Goal: Communication & Community: Answer question/provide support

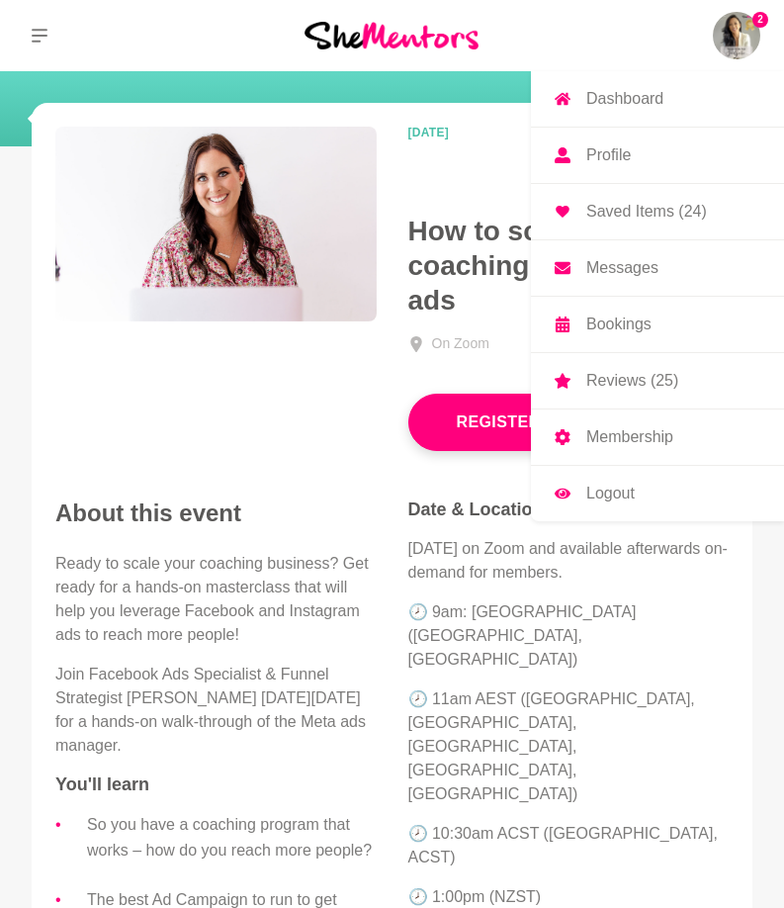
click at [732, 13] on img at bounding box center [736, 35] width 47 height 47
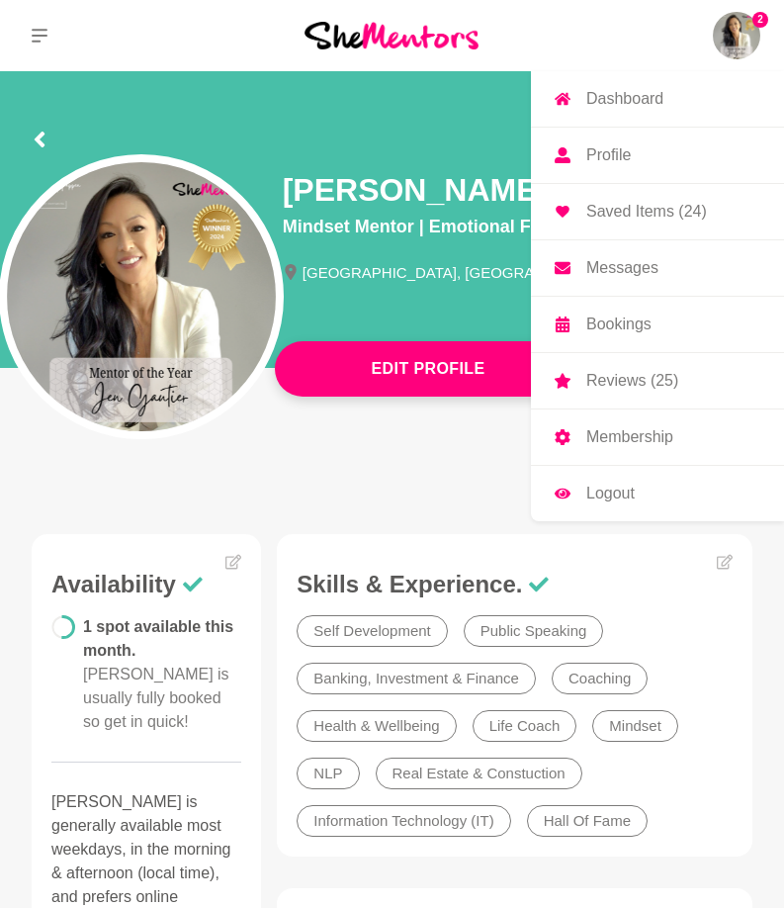
click at [620, 271] on p "Messages" at bounding box center [622, 268] width 72 height 16
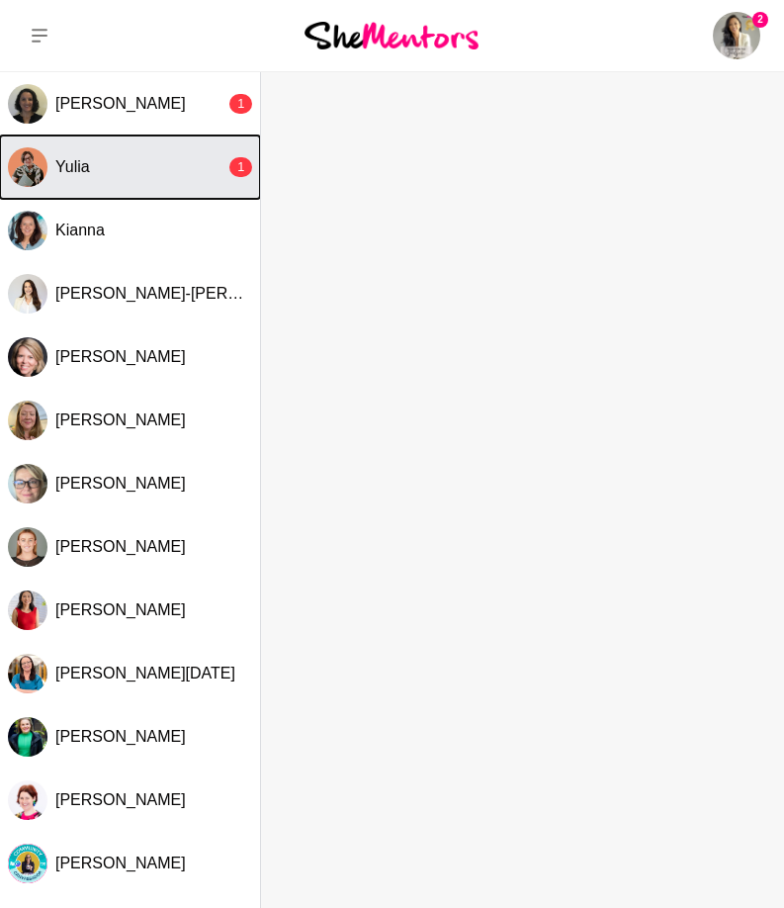
click at [174, 175] on div "Yulia" at bounding box center [140, 167] width 170 height 20
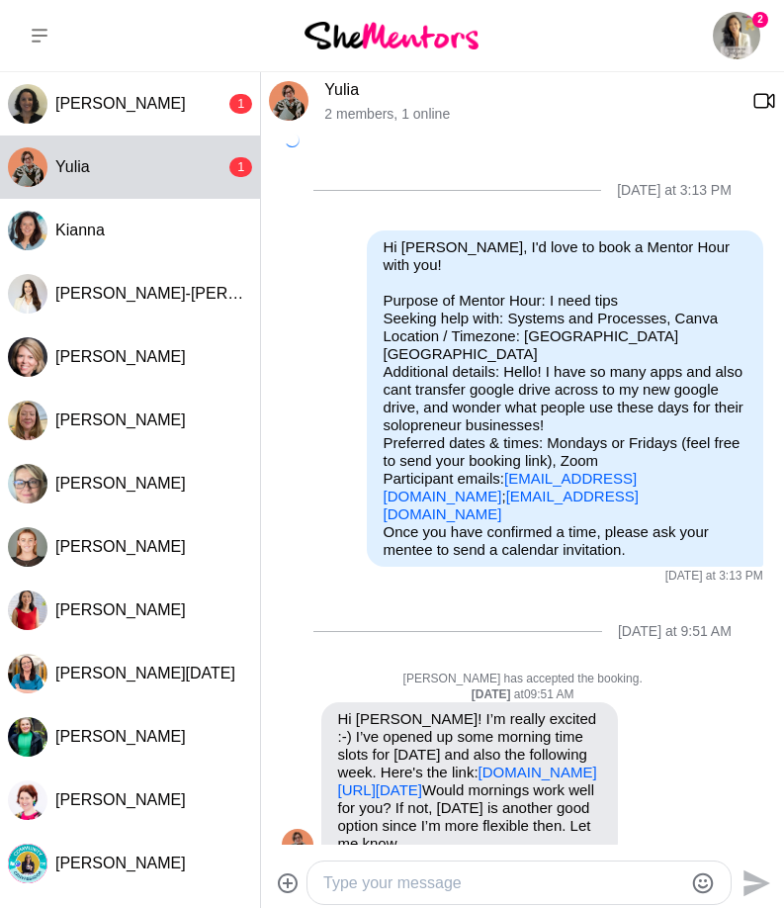
scroll to position [450, 0]
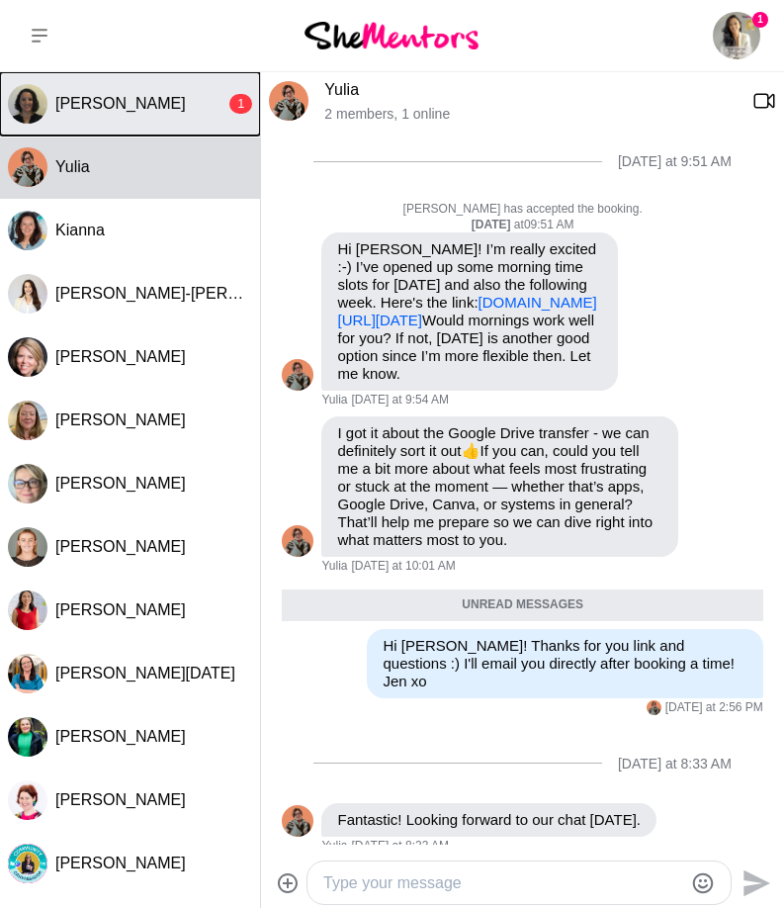
click at [84, 103] on span "[PERSON_NAME]" at bounding box center [120, 103] width 131 height 17
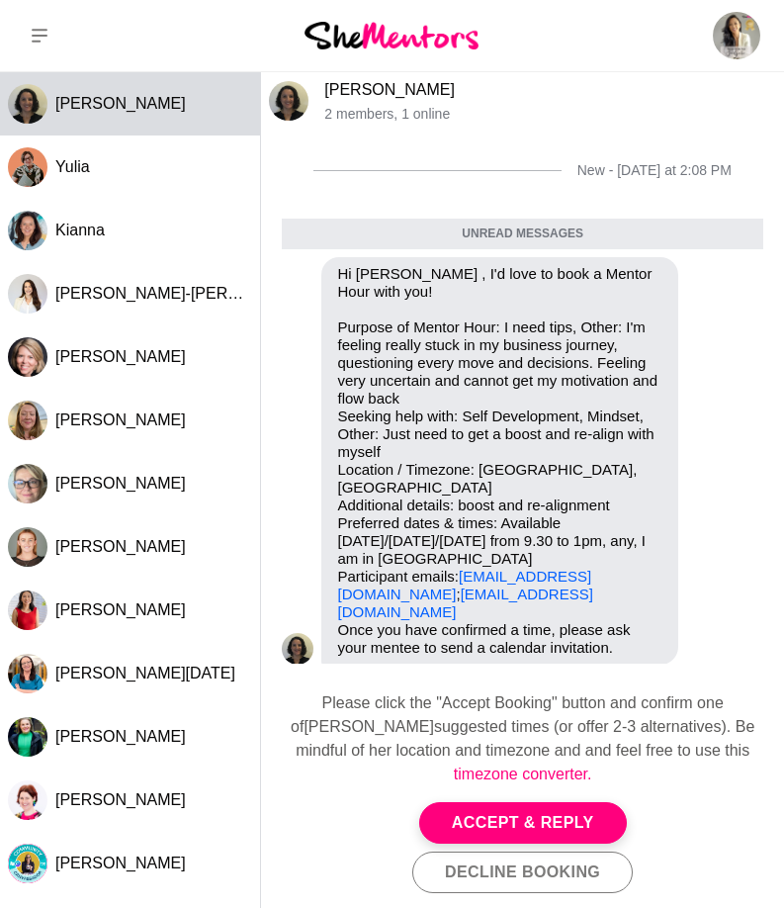
click at [339, 88] on link "[PERSON_NAME]" at bounding box center [389, 89] width 131 height 17
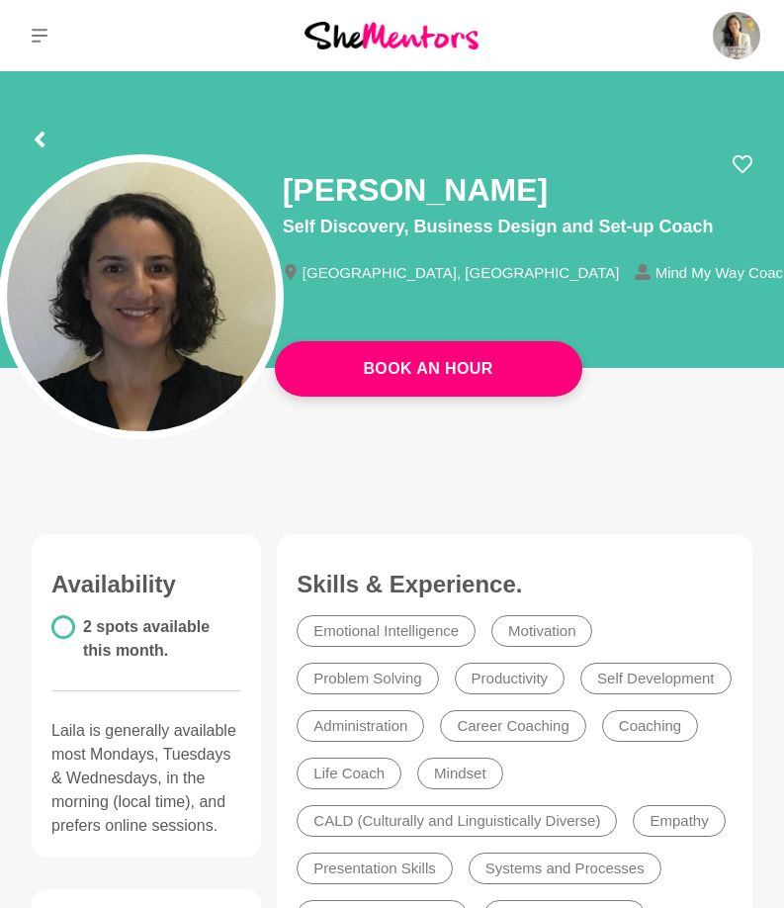
click at [512, 431] on div "[PERSON_NAME] Self Discovery, Business Design and Set-up Coach [GEOGRAPHIC_DATA…" at bounding box center [392, 296] width 752 height 285
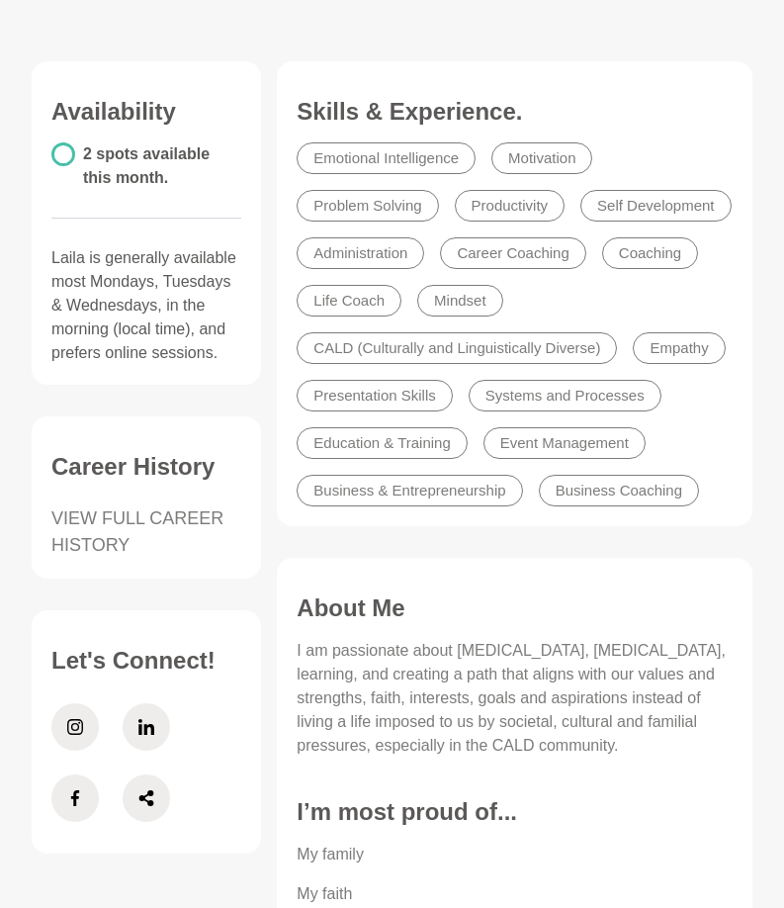
scroll to position [494, 0]
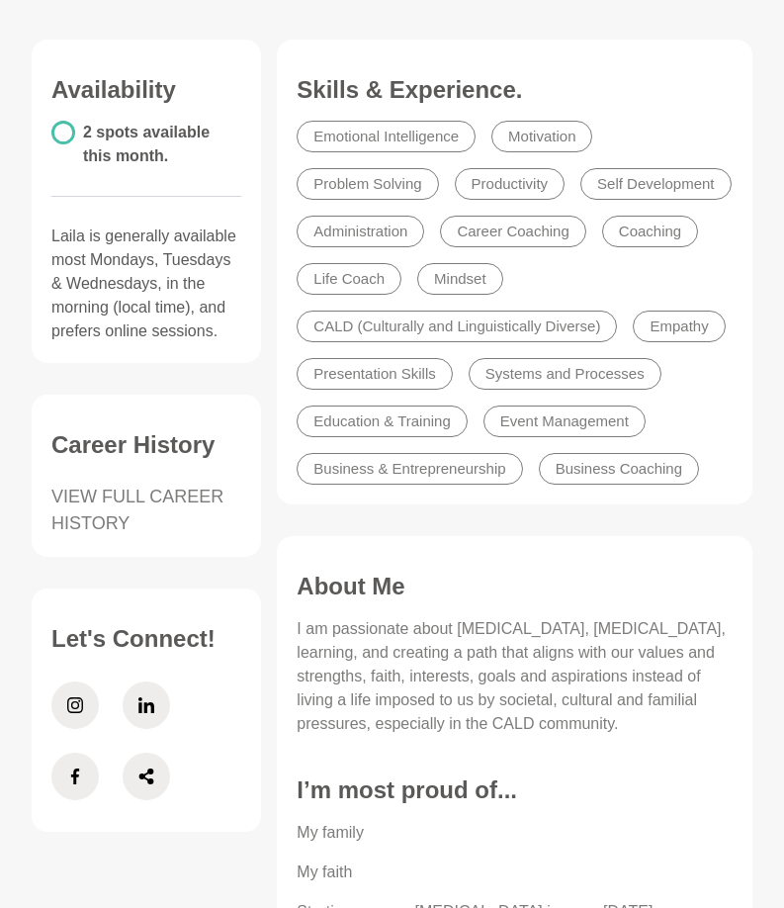
click at [540, 427] on li "Event Management" at bounding box center [564, 421] width 162 height 32
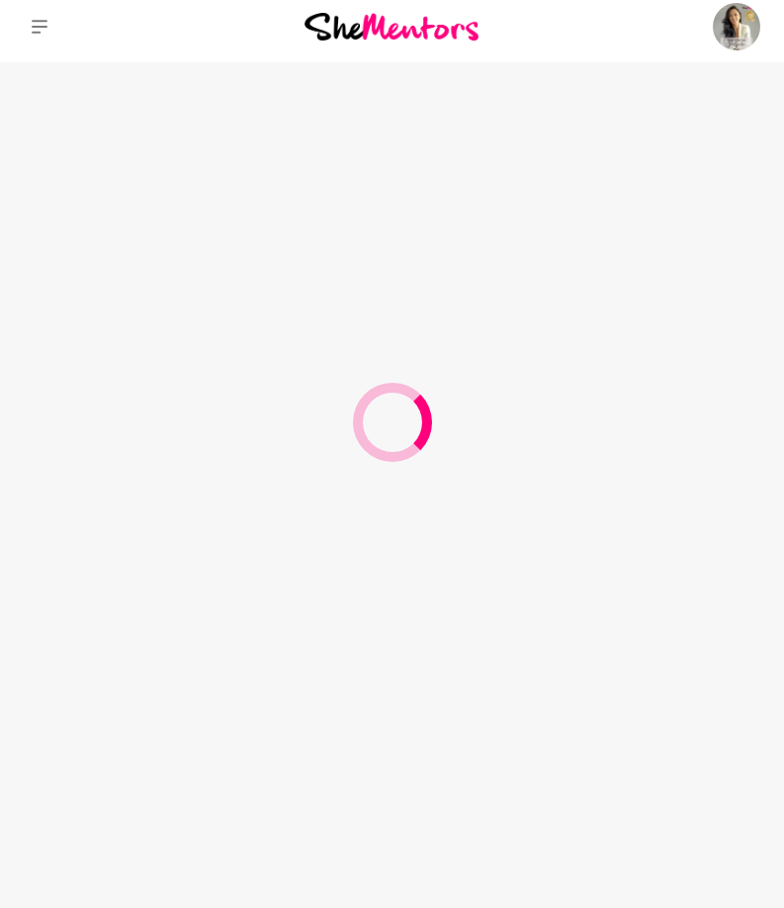
scroll to position [9, 0]
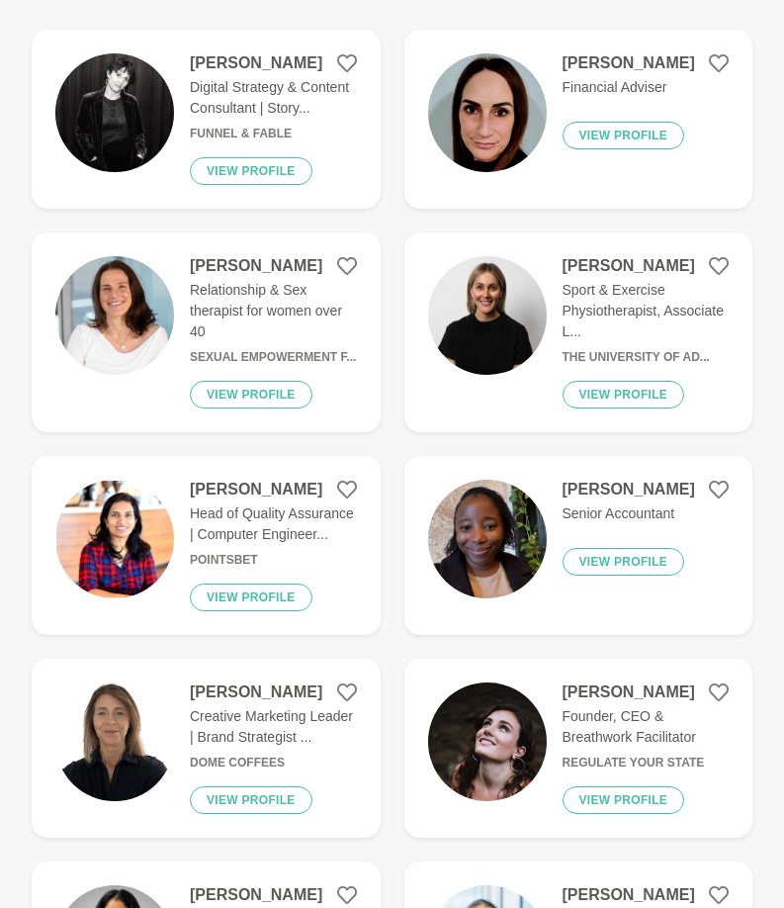
scroll to position [306, 0]
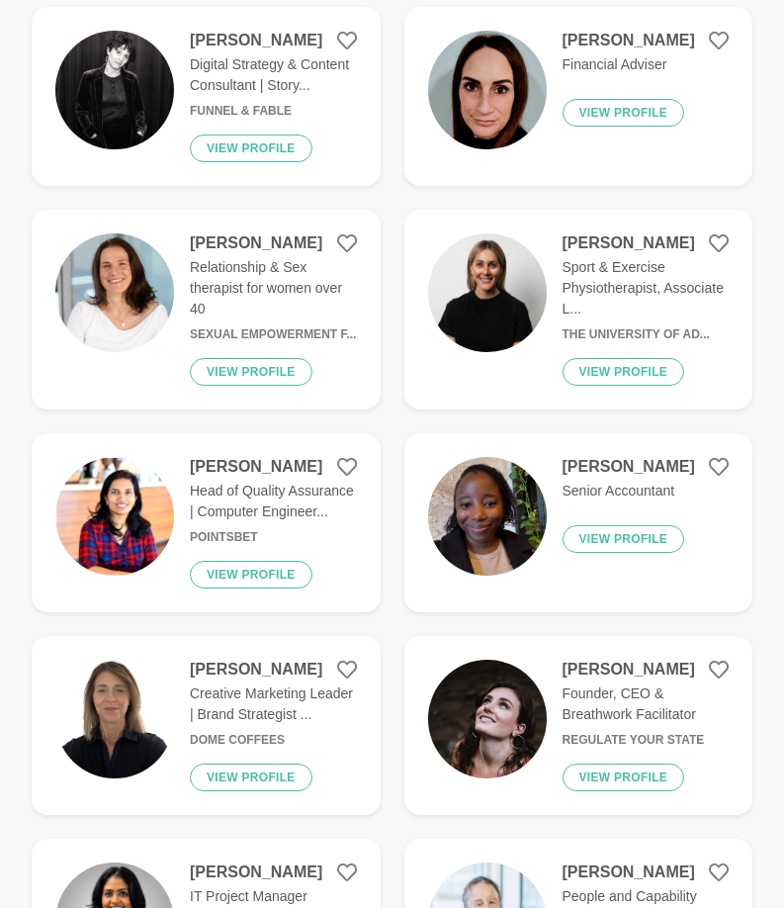
click at [137, 96] on img at bounding box center [114, 90] width 119 height 119
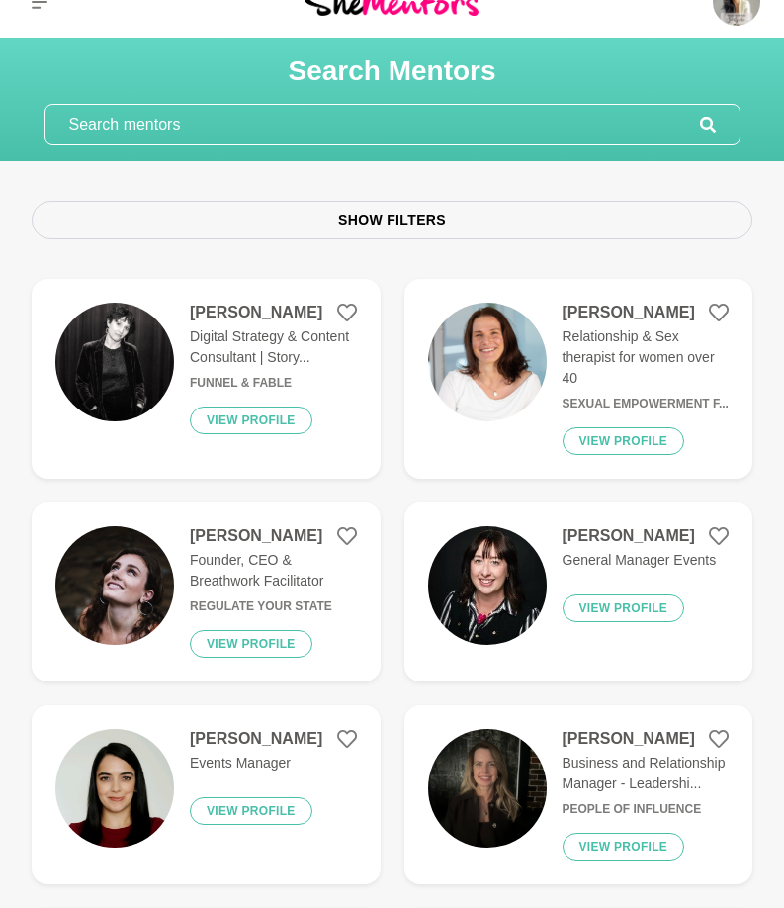
scroll to position [9, 0]
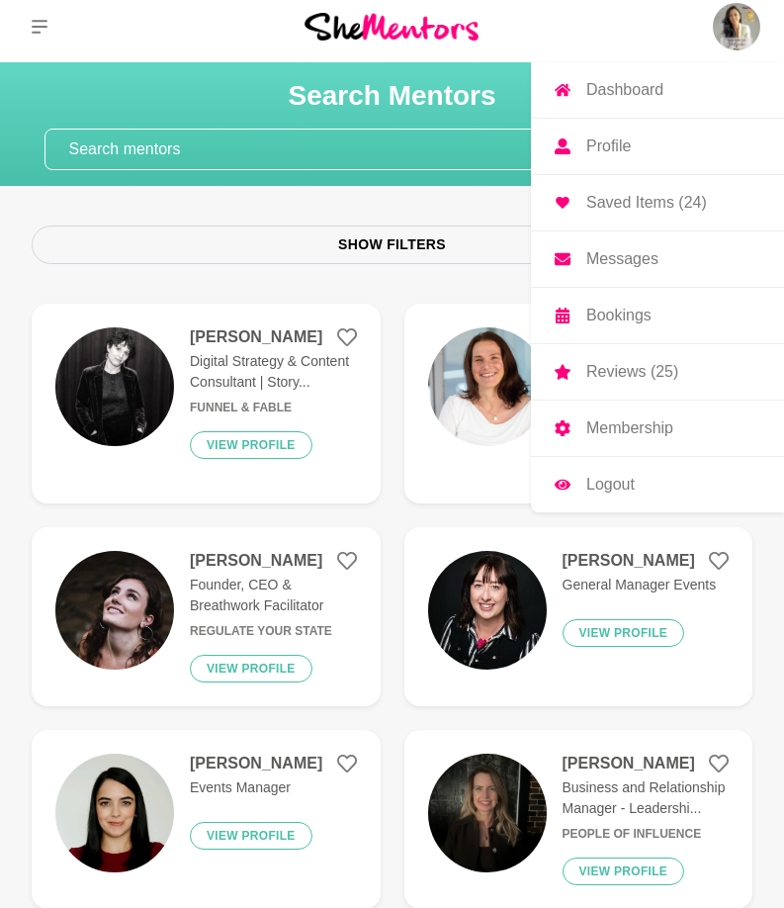
click at [751, 30] on img at bounding box center [736, 26] width 47 height 47
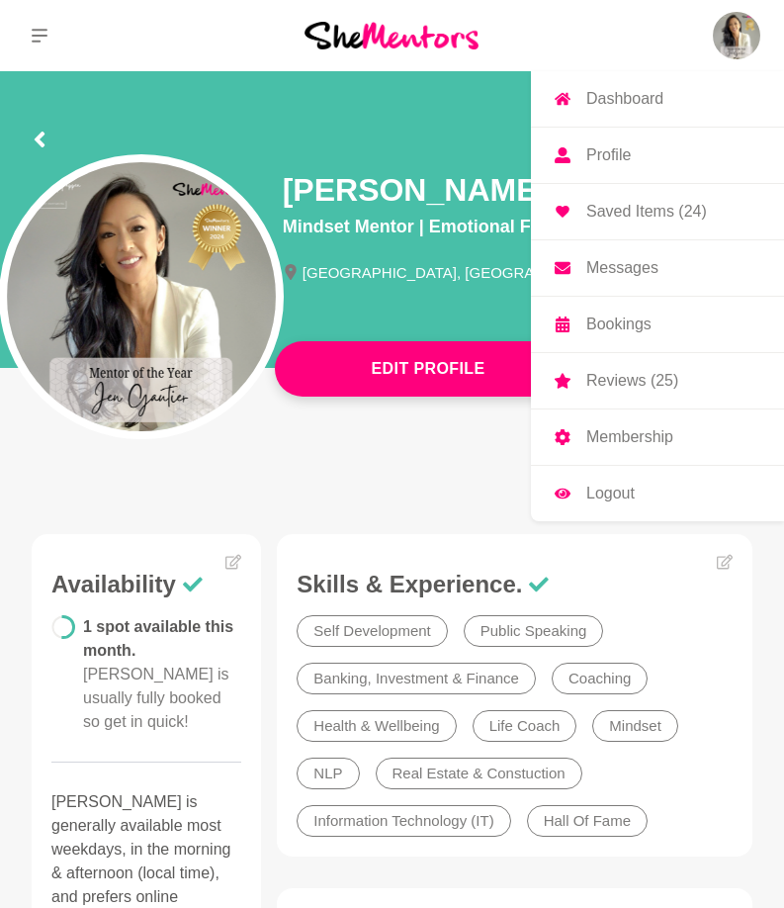
click at [617, 272] on p "Messages" at bounding box center [622, 268] width 72 height 16
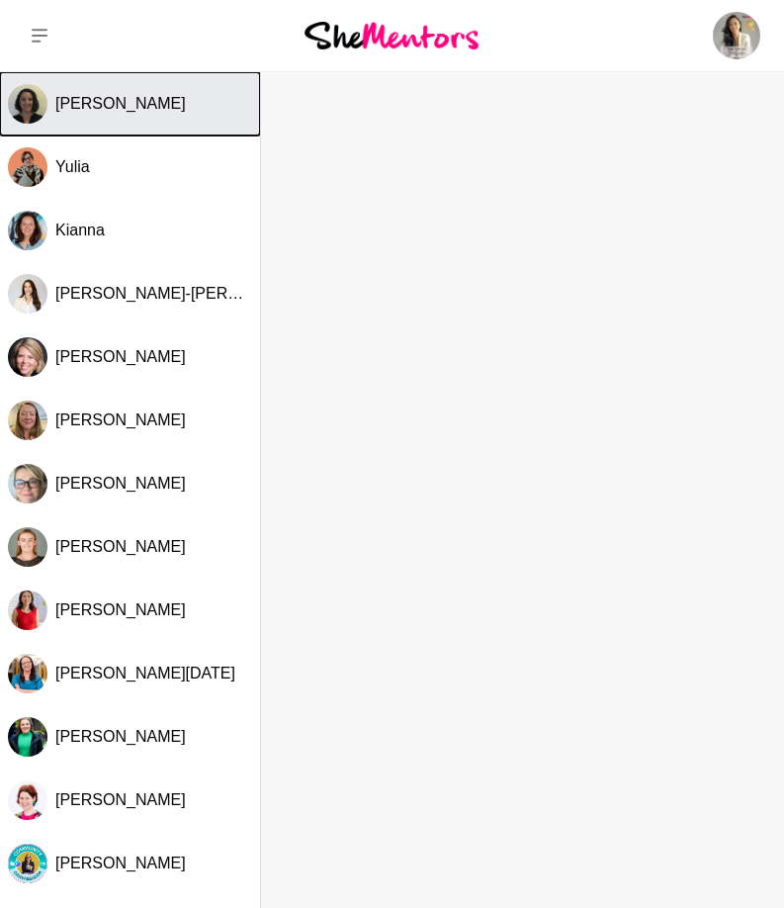
click at [117, 112] on span "[PERSON_NAME]" at bounding box center [120, 103] width 131 height 17
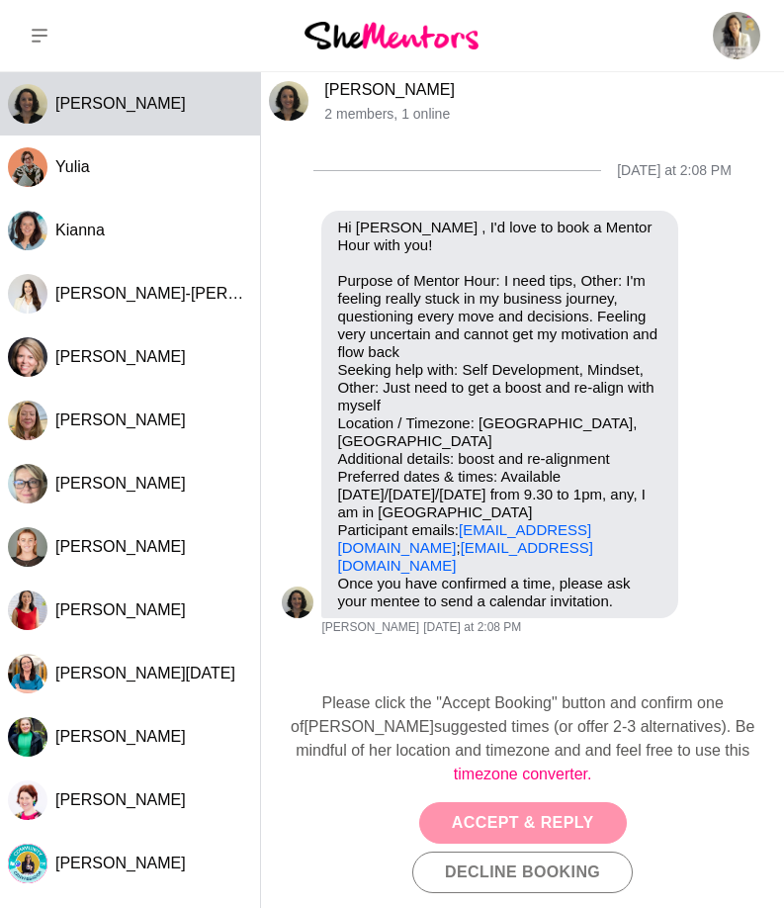
click at [540, 820] on button "Accept & Reply" at bounding box center [523, 823] width 208 height 42
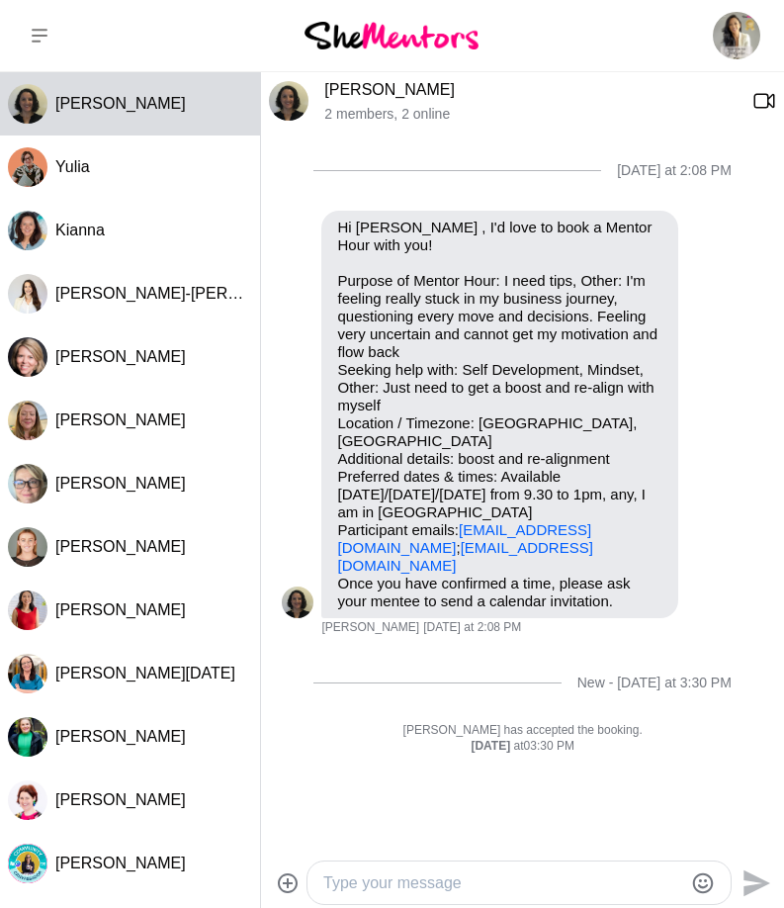
click at [429, 874] on textarea "Type your message" at bounding box center [502, 883] width 359 height 24
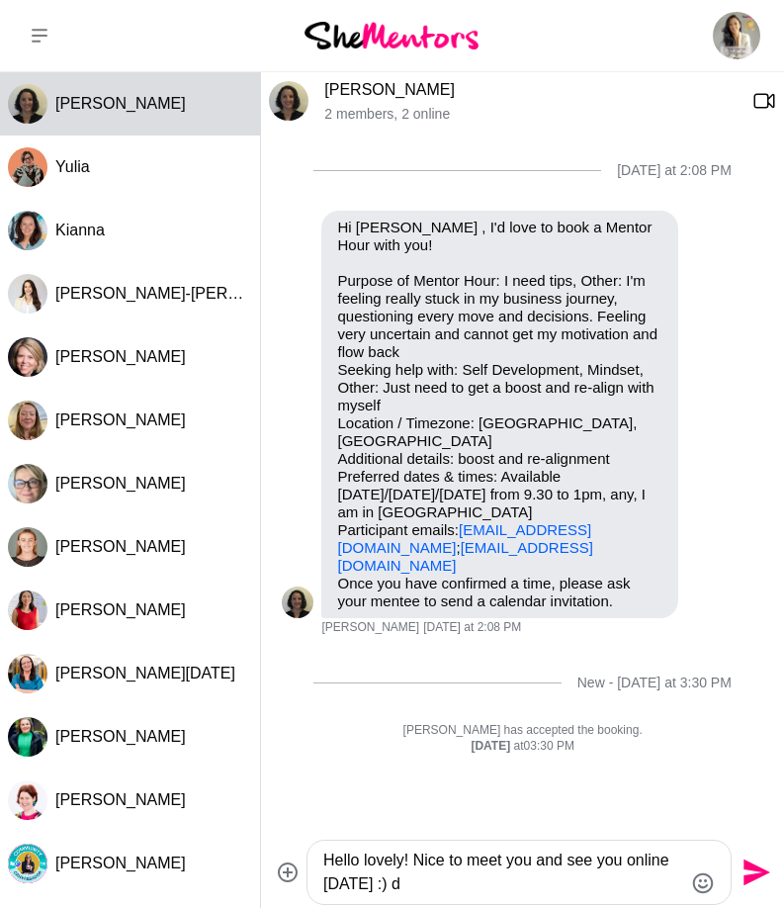
click at [437, 887] on textarea "Hello lovely! Nice to meet you and see you online [DATE] :) d" at bounding box center [502, 871] width 359 height 47
click at [441, 881] on textarea "Hello lovely! Nice to meet you and see you online [DATE] :) d" at bounding box center [502, 871] width 359 height 47
paste textarea "[URL][DOMAIN_NAME]"
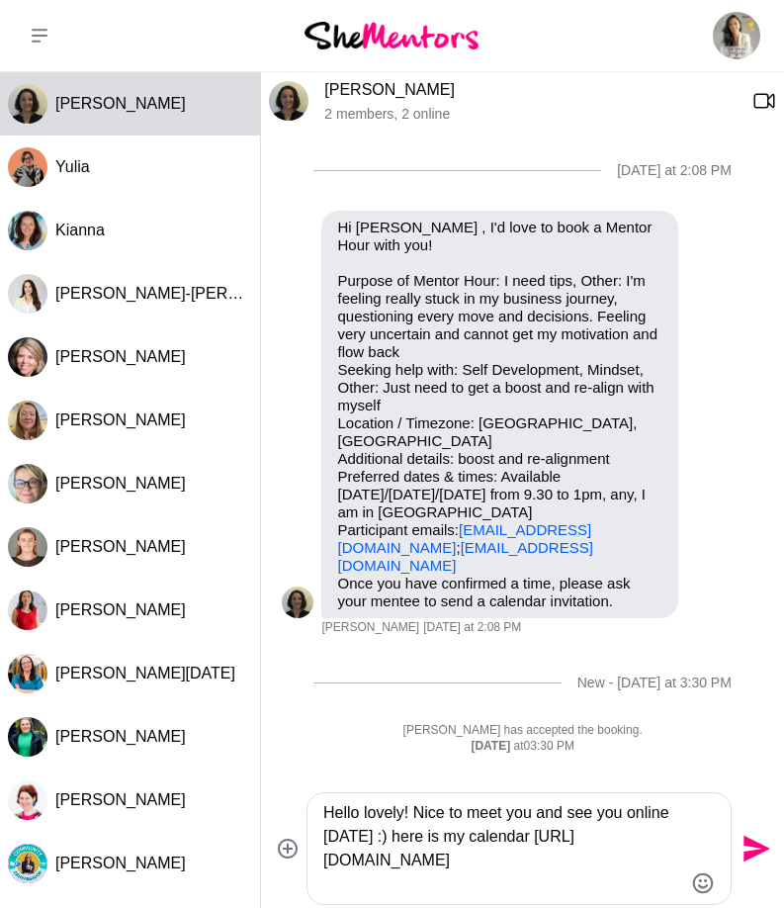
click at [494, 832] on textarea "Hello lovely! Nice to meet you and see you online [DATE] :) here is my calendar…" at bounding box center [502, 848] width 359 height 95
drag, startPoint x: 494, startPoint y: 832, endPoint x: 469, endPoint y: 837, distance: 26.2
click at [469, 837] on textarea "Hello lovely! Nice to meet you and see you online [DATE] :) here is my calendar…" at bounding box center [502, 848] width 359 height 95
click at [566, 838] on textarea "Hello lovely! Nice to meet you and see you online [DATE] :) here is my calendar…" at bounding box center [502, 848] width 359 height 95
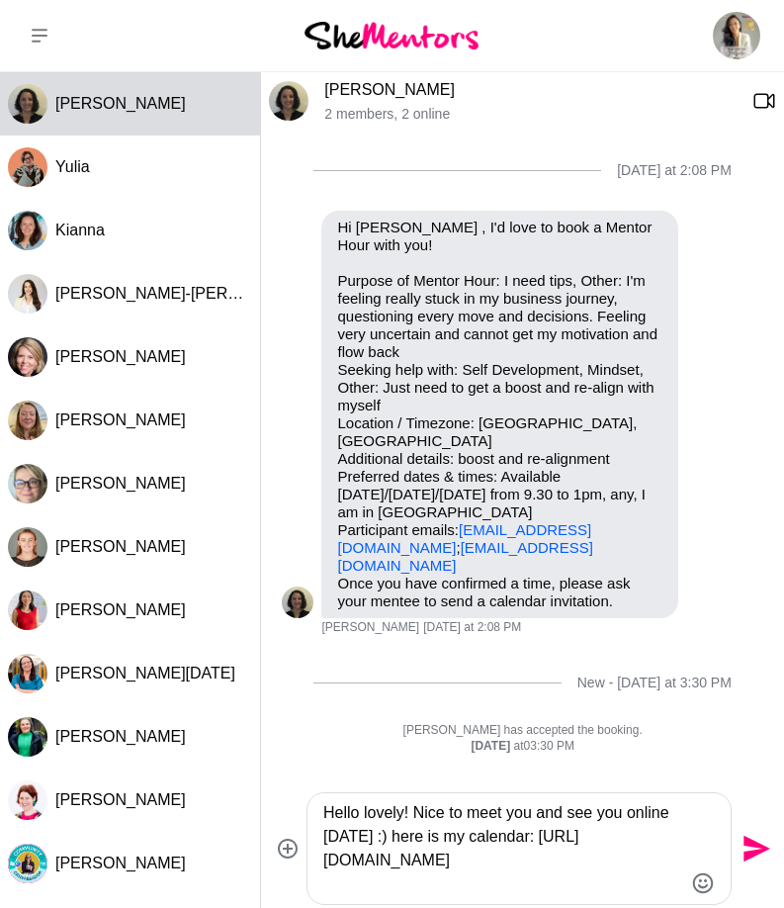
click at [658, 883] on textarea "Hello lovely! Nice to meet you and see you online [DATE] :) here is my calendar…" at bounding box center [502, 848] width 359 height 95
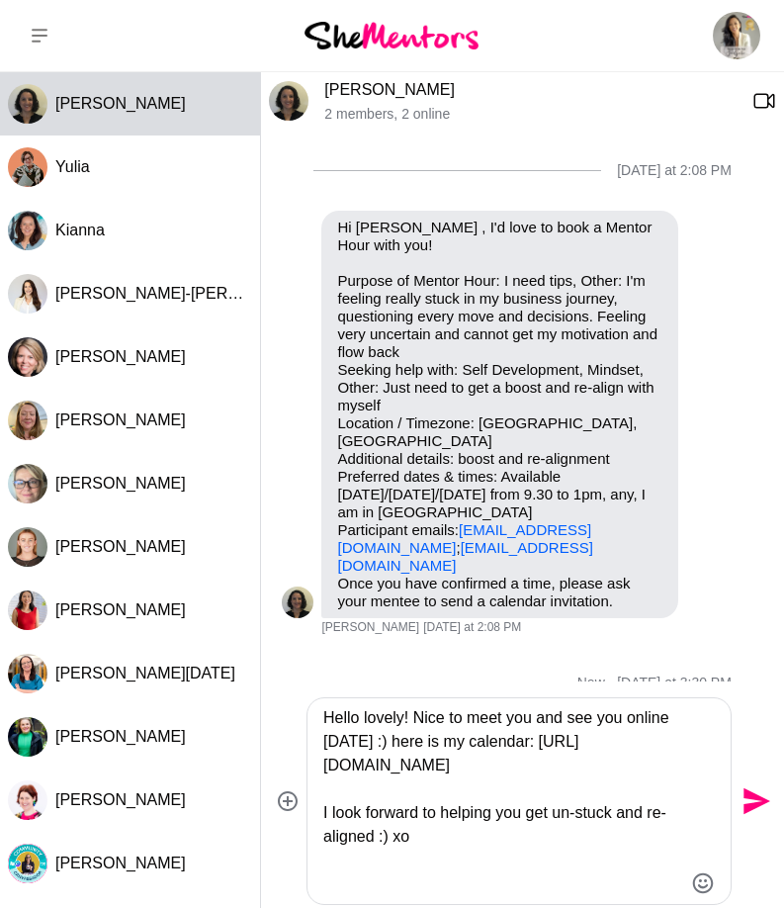
type textarea "Hello lovely! Nice to meet you and see you online [DATE] :) here is my calendar…"
click at [752, 791] on icon "Send" at bounding box center [755, 801] width 32 height 32
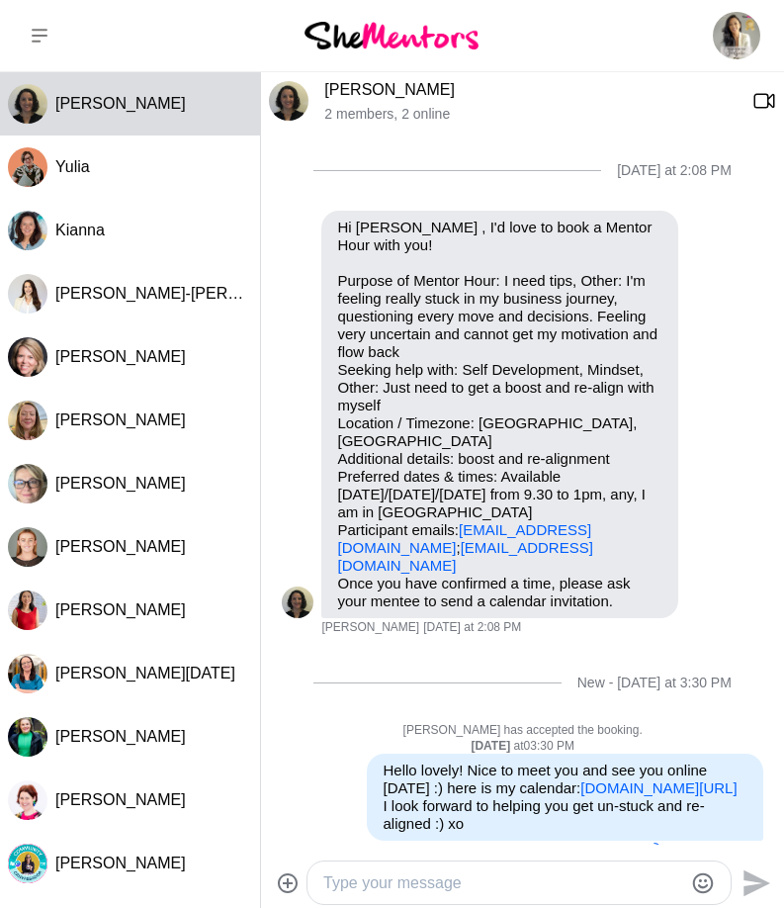
scroll to position [22, 0]
